Goal: Task Accomplishment & Management: Complete application form

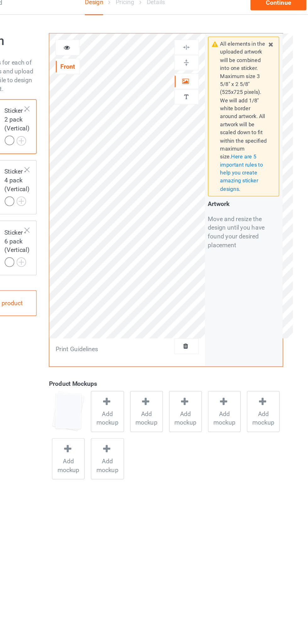
click at [199, 63] on icon at bounding box center [197, 65] width 5 height 4
click at [200, 54] on img at bounding box center [198, 53] width 6 height 6
click at [200, 40] on img at bounding box center [198, 42] width 6 height 6
click at [83, 225] on div "Add product" at bounding box center [66, 225] width 50 height 19
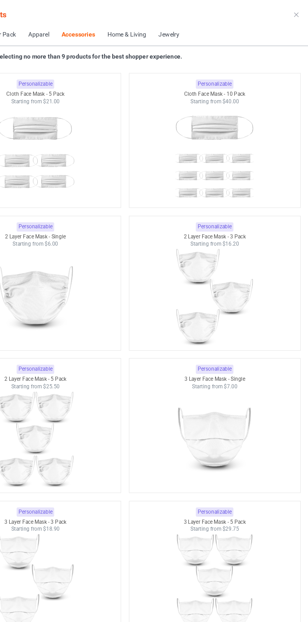
scroll to position [2725, 0]
click at [101, 217] on img at bounding box center [89, 221] width 56 height 71
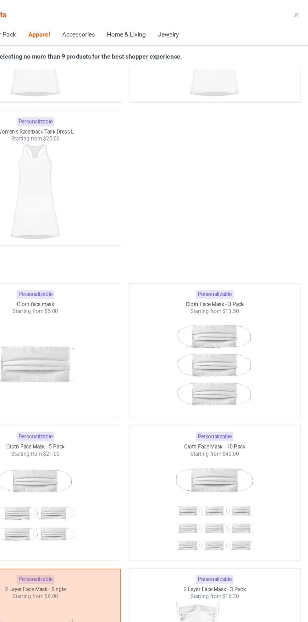
scroll to position [2473, 0]
click at [120, 262] on div at bounding box center [89, 269] width 123 height 71
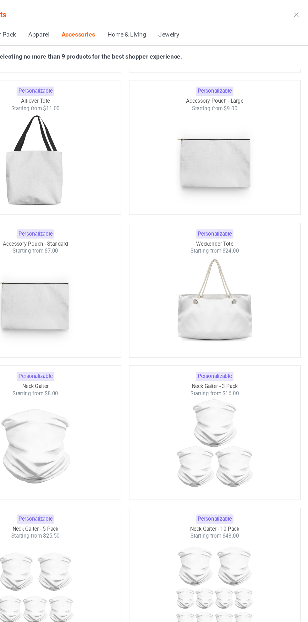
scroll to position [3752, 0]
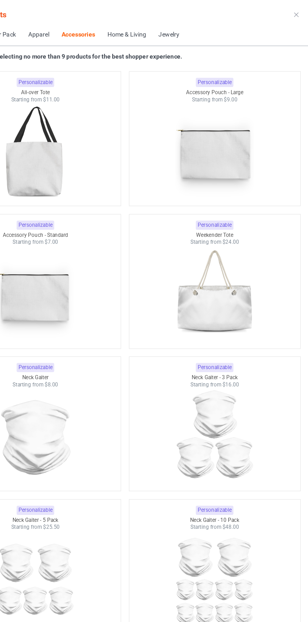
click at [114, 123] on img at bounding box center [89, 117] width 56 height 71
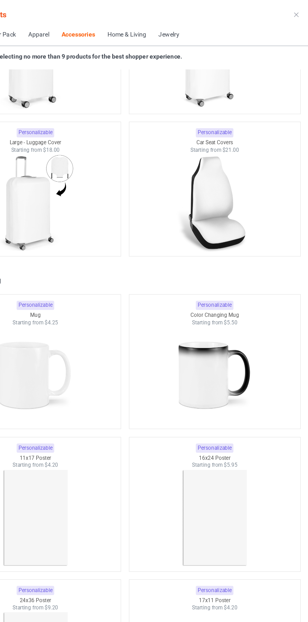
scroll to position [5355, 0]
click at [106, 274] on img at bounding box center [89, 277] width 56 height 71
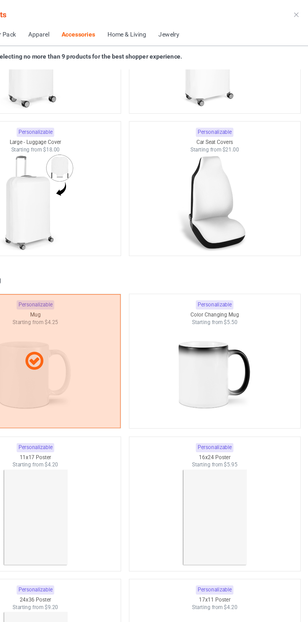
click at [278, 18] on icon at bounding box center [277, 18] width 3 height 3
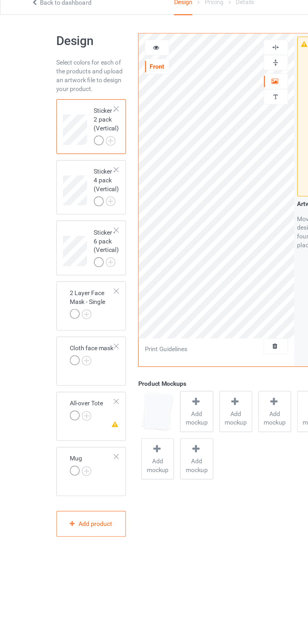
click at [0, 0] on img at bounding box center [0, 0] width 0 height 0
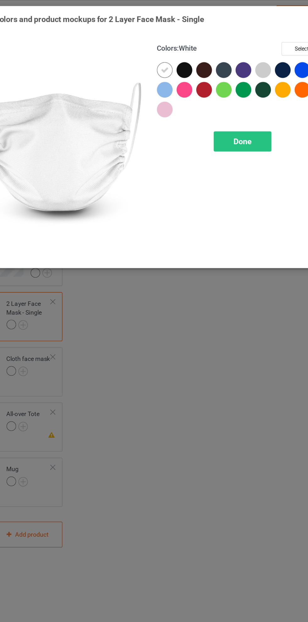
click at [223, 106] on div "Done" at bounding box center [221, 101] width 42 height 14
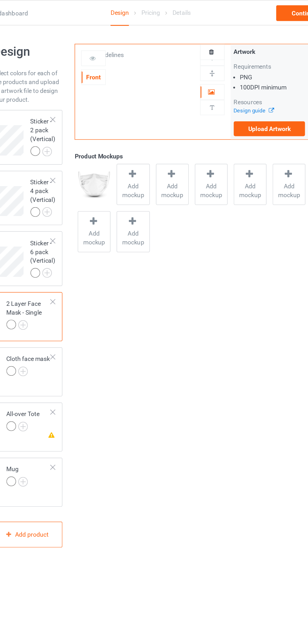
click at [0, 0] on img at bounding box center [0, 0] width 0 height 0
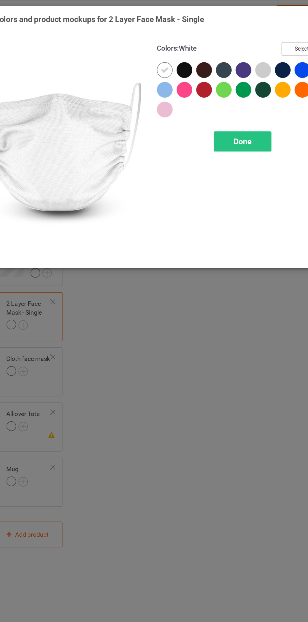
click at [263, 37] on button "Select all" at bounding box center [265, 35] width 34 height 10
click at [225, 101] on span "Done" at bounding box center [220, 101] width 13 height 7
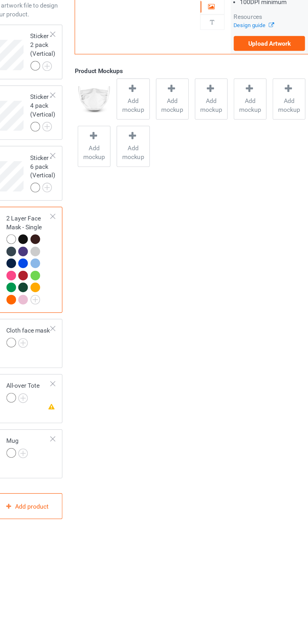
click at [0, 0] on img at bounding box center [0, 0] width 0 height 0
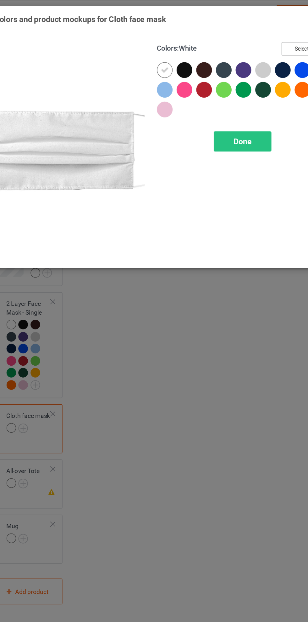
click at [262, 36] on button "Select all" at bounding box center [265, 35] width 34 height 10
click at [222, 102] on span "Done" at bounding box center [220, 101] width 13 height 7
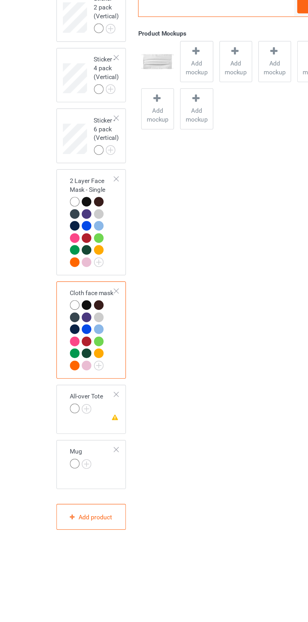
click at [0, 0] on img at bounding box center [0, 0] width 0 height 0
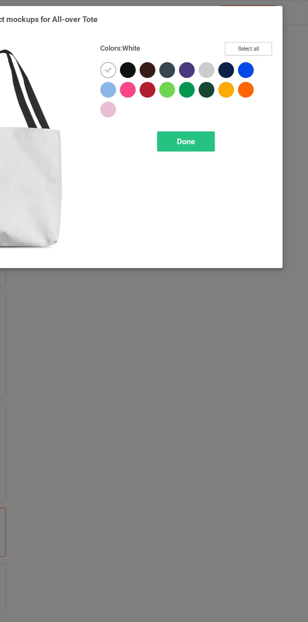
click at [273, 36] on button "Select all" at bounding box center [265, 35] width 34 height 10
click at [230, 98] on div "Done" at bounding box center [221, 101] width 42 height 14
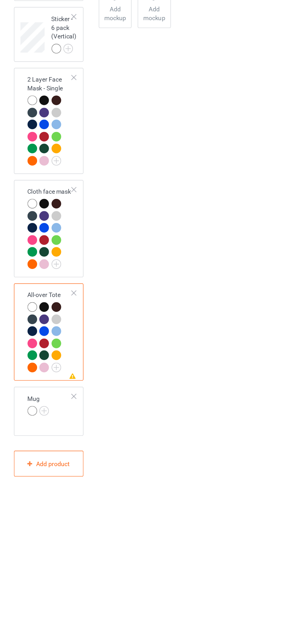
click at [0, 0] on img at bounding box center [0, 0] width 0 height 0
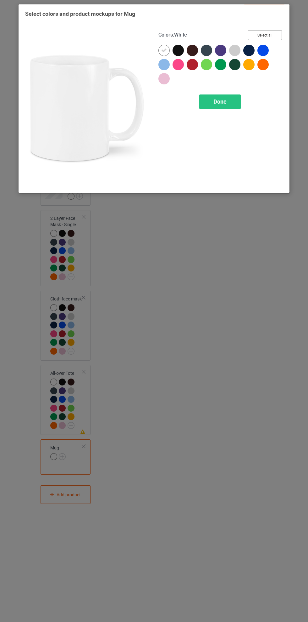
click at [273, 32] on button "Select all" at bounding box center [265, 35] width 34 height 10
click at [222, 104] on span "Done" at bounding box center [220, 101] width 13 height 7
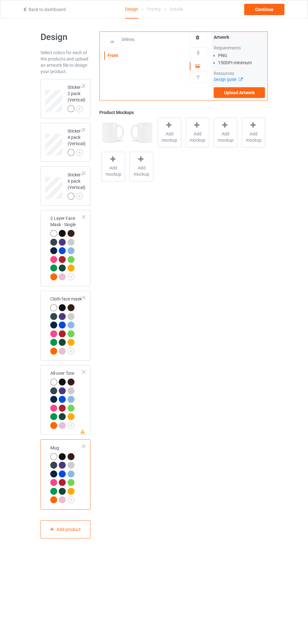
click at [73, 258] on div at bounding box center [71, 259] width 7 height 7
click at [246, 91] on label "Upload Artwork" at bounding box center [240, 92] width 52 height 11
click at [0, 0] on input "Upload Artwork" at bounding box center [0, 0] width 0 height 0
click at [68, 479] on div at bounding box center [72, 483] width 9 height 9
click at [198, 65] on icon at bounding box center [197, 65] width 5 height 4
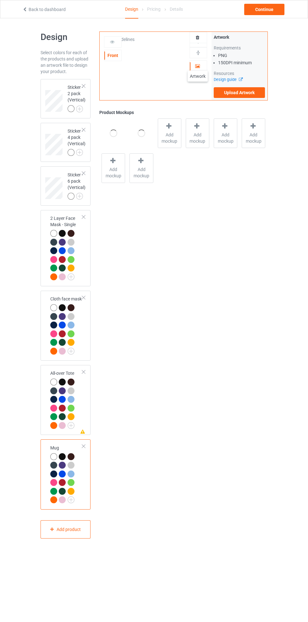
click at [154, 69] on div "Front Artwork Upload artwork before adding personalization Print Guidelines" at bounding box center [156, 66] width 112 height 68
click at [0, 0] on img at bounding box center [0, 0] width 0 height 0
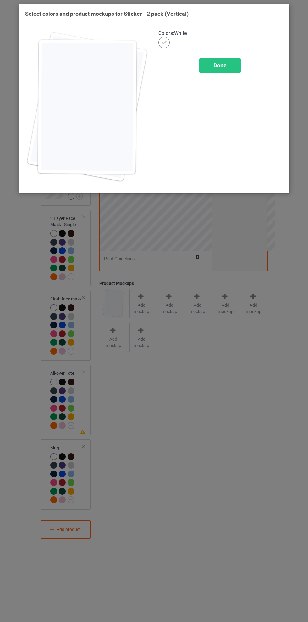
click at [221, 67] on span "Done" at bounding box center [220, 65] width 13 height 7
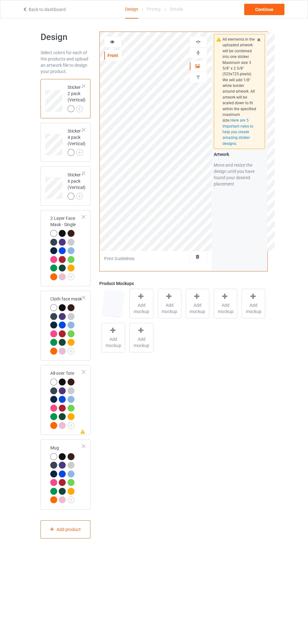
click at [74, 251] on div at bounding box center [72, 251] width 9 height 9
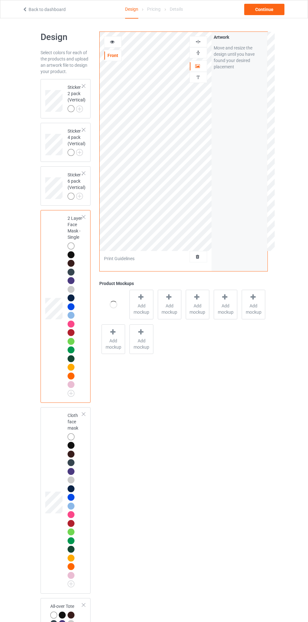
click at [119, 43] on div at bounding box center [112, 42] width 17 height 6
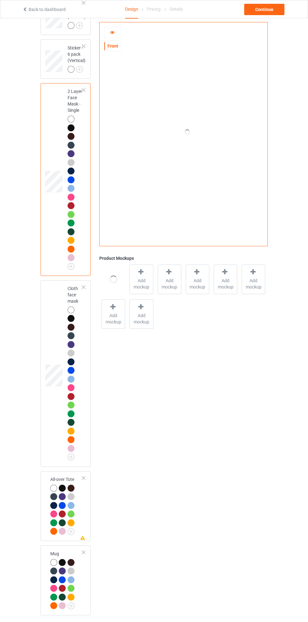
scroll to position [162, 0]
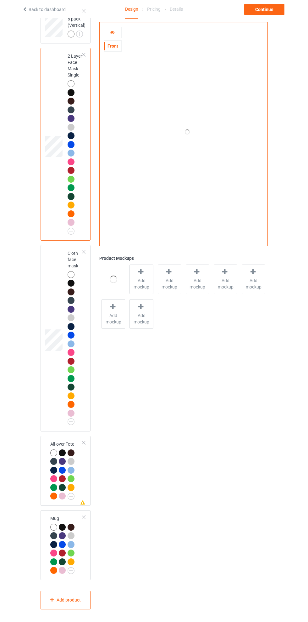
click at [84, 442] on div at bounding box center [84, 442] width 4 height 4
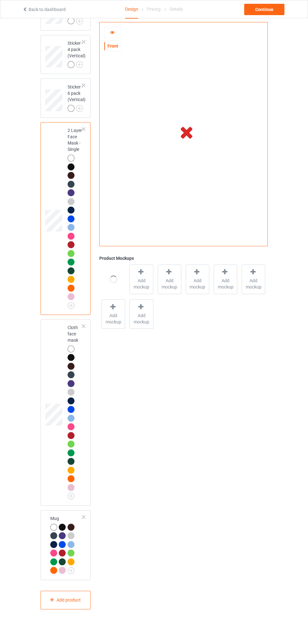
scroll to position [0, 0]
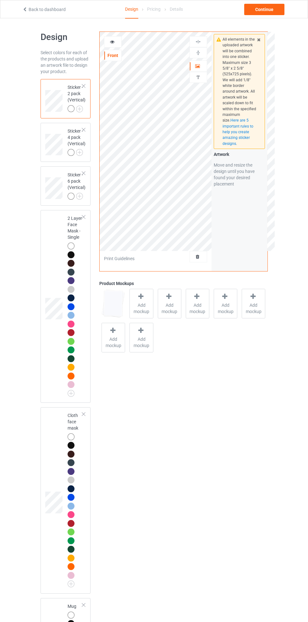
click at [195, 66] on div at bounding box center [198, 66] width 17 height 6
click at [212, 224] on div "All elements in the uploaded artwork will be combined into one sticker. Maximum…" at bounding box center [240, 151] width 56 height 239
click at [193, 60] on div "Artwork" at bounding box center [199, 65] width 18 height 11
click at [198, 51] on img at bounding box center [198, 53] width 6 height 6
click at [198, 41] on img at bounding box center [198, 42] width 6 height 6
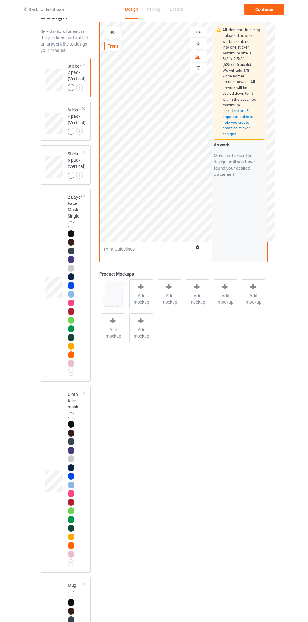
scroll to position [192, 0]
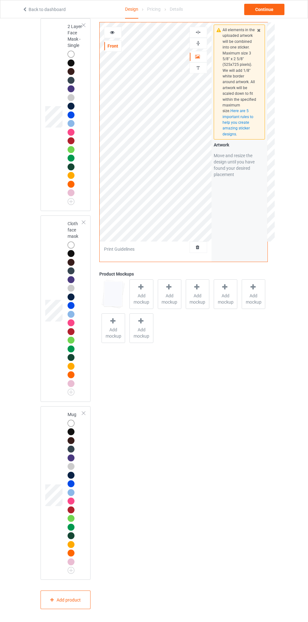
click at [0, 0] on img at bounding box center [0, 0] width 0 height 0
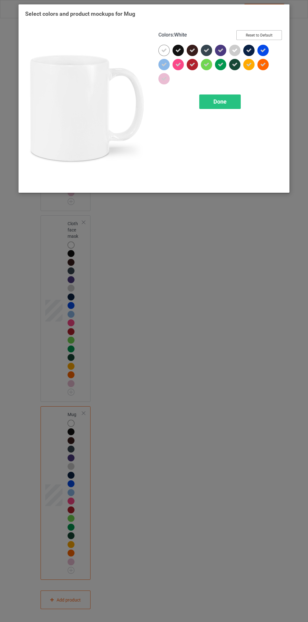
click at [272, 31] on button "Reset to Default" at bounding box center [260, 35] width 46 height 10
click at [227, 100] on span "Done" at bounding box center [220, 101] width 13 height 7
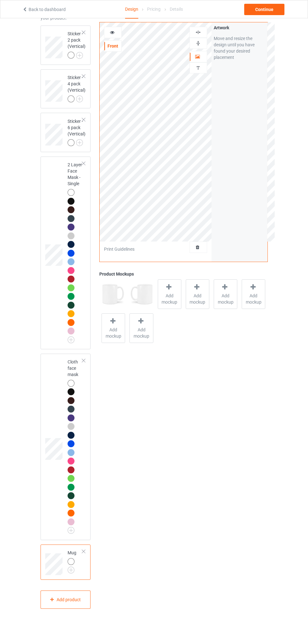
scroll to position [53, 0]
click at [0, 0] on img at bounding box center [0, 0] width 0 height 0
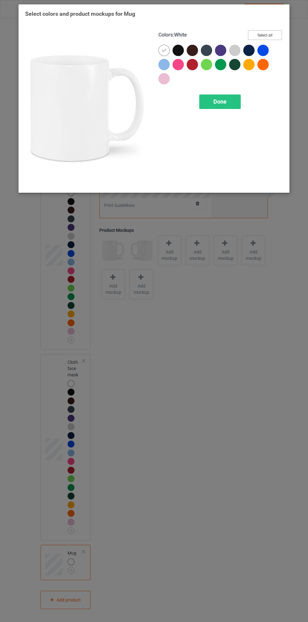
click at [272, 38] on button "Select all" at bounding box center [265, 35] width 34 height 10
click at [222, 101] on span "Done" at bounding box center [220, 101] width 13 height 7
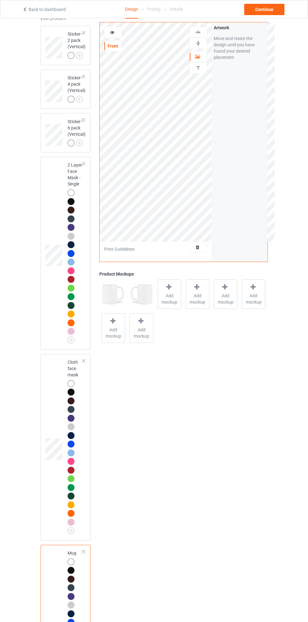
click at [192, 57] on div at bounding box center [198, 57] width 17 height 6
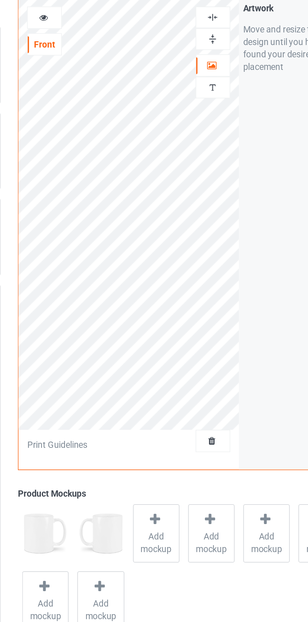
scroll to position [42, 0]
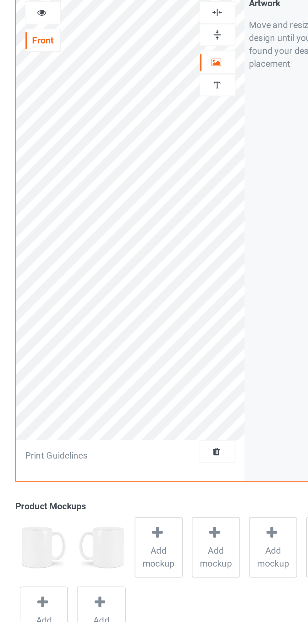
click at [199, 43] on img at bounding box center [198, 43] width 6 height 6
click at [116, 34] on div at bounding box center [112, 32] width 17 height 6
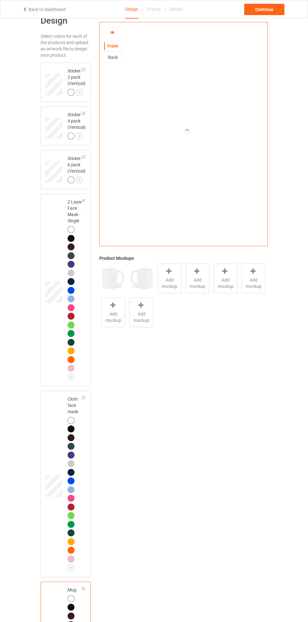
scroll to position [13, 0]
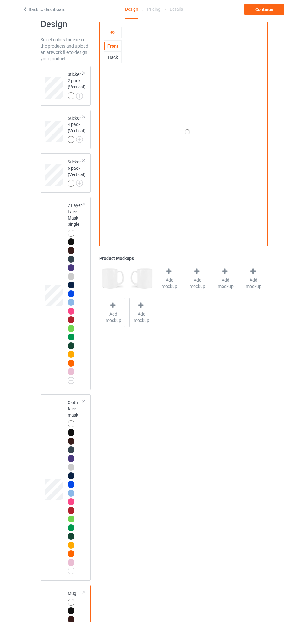
click at [168, 281] on span "Add mockup" at bounding box center [169, 283] width 23 height 13
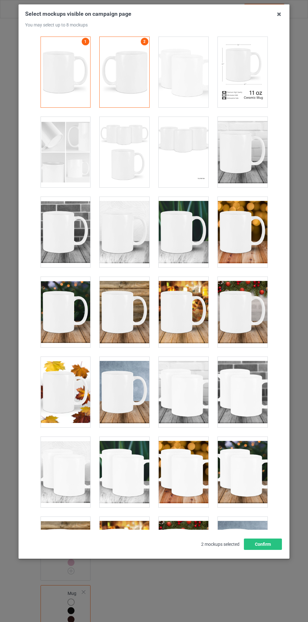
click at [181, 98] on div at bounding box center [184, 72] width 50 height 71
click at [252, 95] on div at bounding box center [243, 72] width 50 height 71
click at [252, 173] on div at bounding box center [243, 152] width 50 height 71
click at [242, 278] on div at bounding box center [243, 312] width 50 height 71
click at [242, 339] on div at bounding box center [243, 312] width 50 height 71
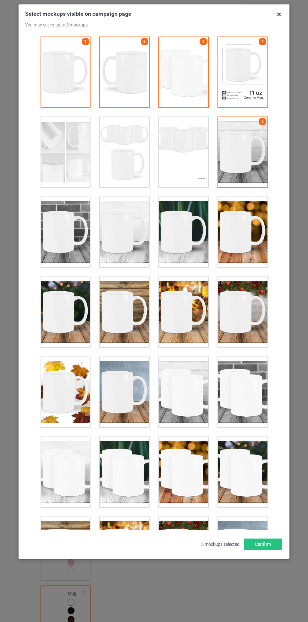
click at [125, 398] on div at bounding box center [125, 392] width 50 height 71
click at [63, 412] on div at bounding box center [66, 392] width 50 height 71
click at [185, 405] on div at bounding box center [184, 392] width 50 height 71
click at [246, 391] on div at bounding box center [243, 392] width 50 height 71
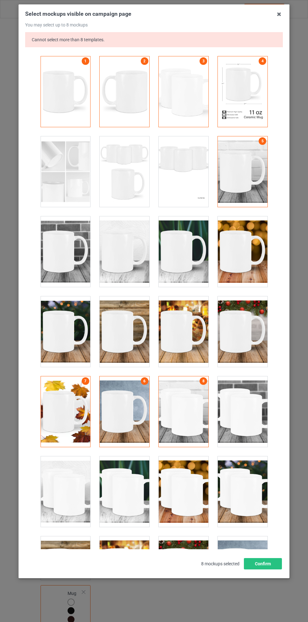
click at [181, 476] on div at bounding box center [184, 491] width 50 height 71
click at [183, 245] on div at bounding box center [184, 251] width 50 height 71
click at [121, 252] on div at bounding box center [125, 251] width 50 height 71
click at [275, 566] on button "Confirm" at bounding box center [263, 563] width 38 height 11
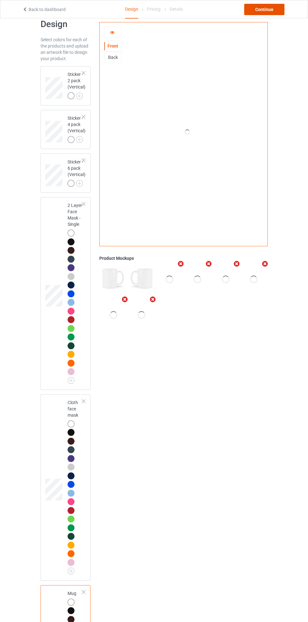
click at [275, 6] on div "Continue" at bounding box center [265, 9] width 40 height 11
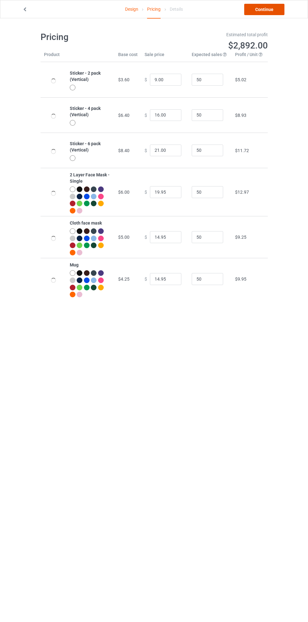
click at [263, 11] on link "Continue" at bounding box center [265, 9] width 40 height 11
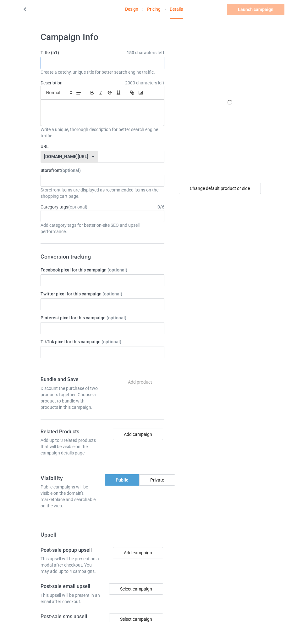
click at [140, 61] on input "text" at bounding box center [103, 63] width 124 height 12
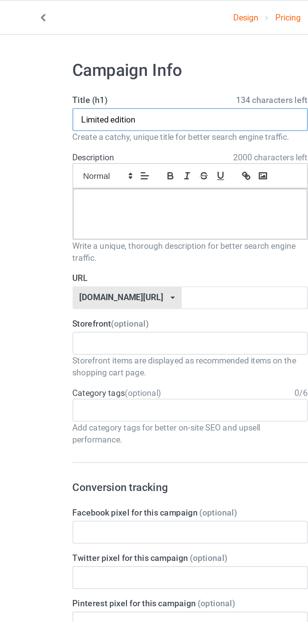
type input "Limited edition"
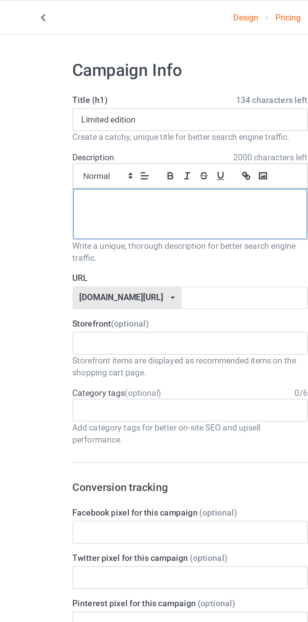
click at [133, 114] on div at bounding box center [102, 112] width 123 height 26
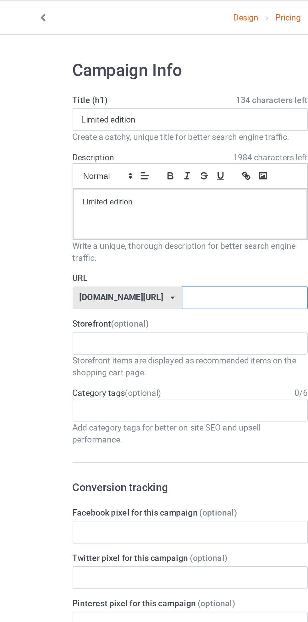
click at [120, 157] on input "text" at bounding box center [131, 157] width 66 height 12
click at [98, 157] on input "Beast-" at bounding box center [131, 157] width 66 height 12
click at [98, 155] on input "Beast-" at bounding box center [131, 157] width 66 height 12
click at [123, 157] on input "Best-" at bounding box center [131, 157] width 66 height 12
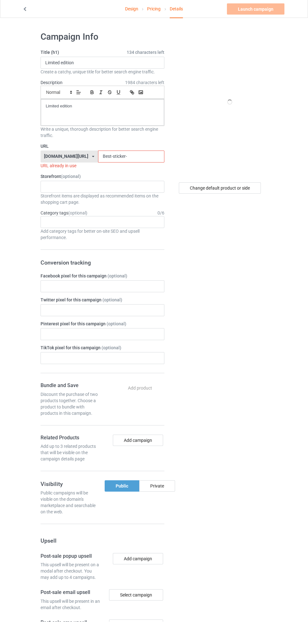
type input "Best-sticker-8"
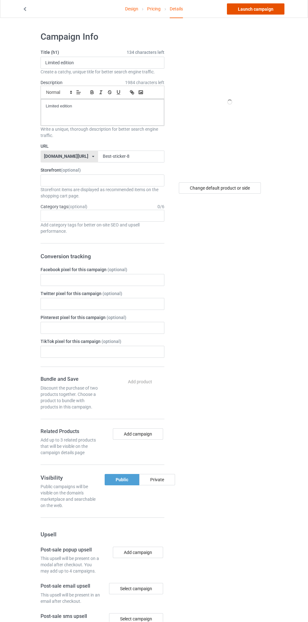
click at [264, 7] on link "Launch campaign" at bounding box center [256, 9] width 58 height 11
